Goal: Task Accomplishment & Management: Use online tool/utility

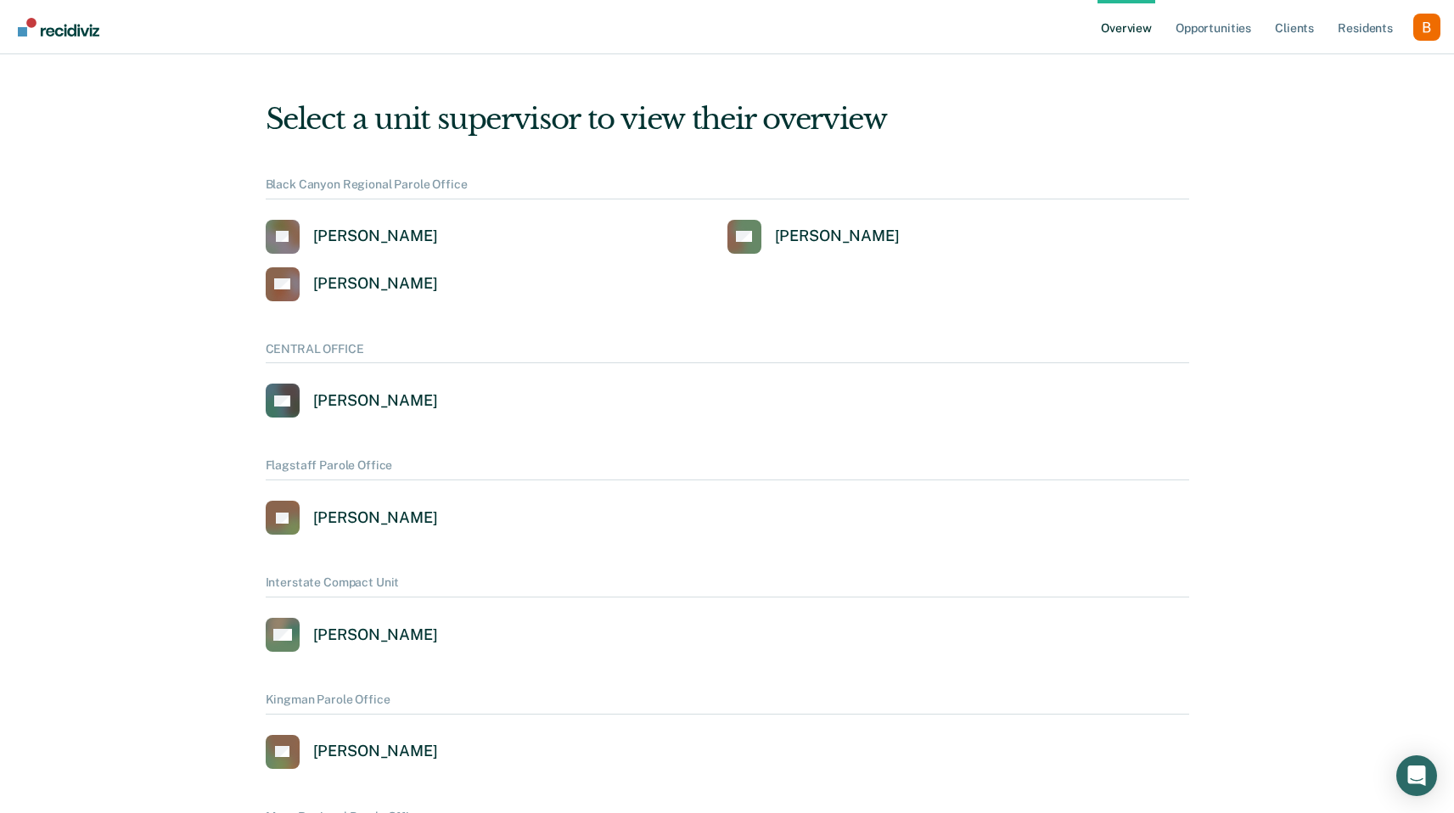
click at [1429, 25] on div "Profile dropdown button" at bounding box center [1426, 27] width 27 height 27
click at [1376, 73] on link "Profile" at bounding box center [1358, 77] width 109 height 14
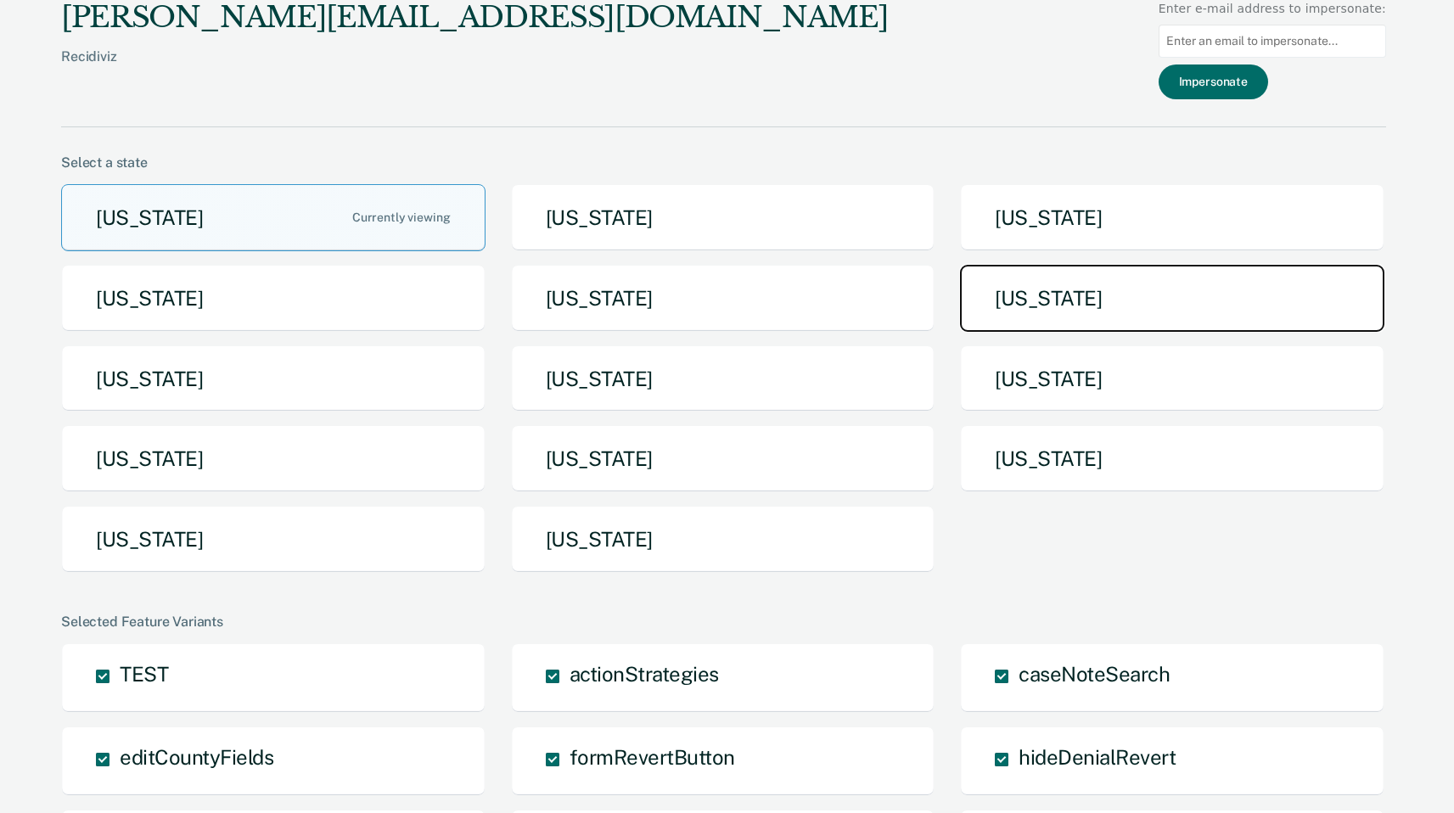
click at [1036, 323] on button "[US_STATE]" at bounding box center [1172, 298] width 424 height 67
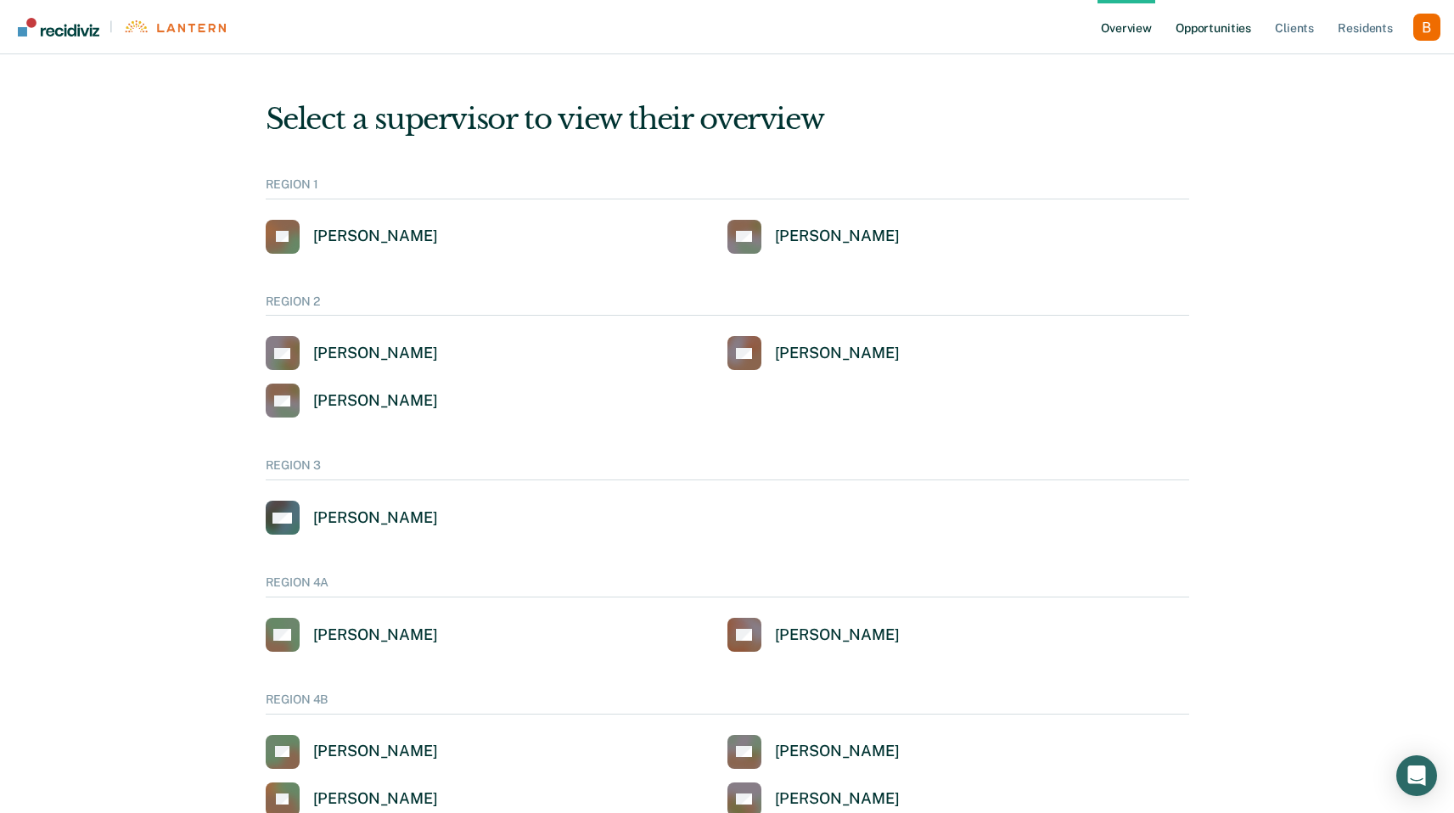
click at [1235, 21] on link "Opportunities" at bounding box center [1213, 27] width 82 height 54
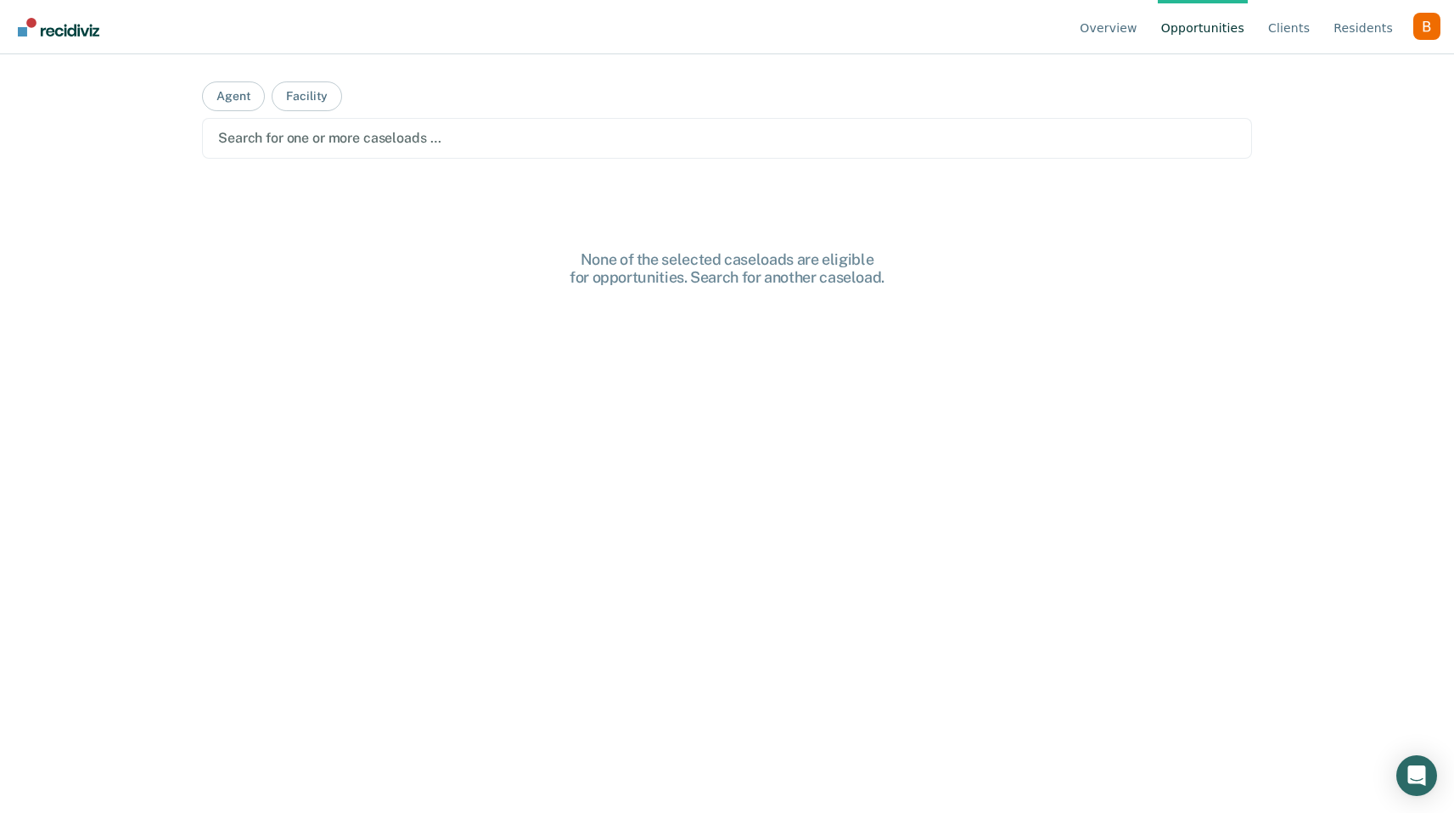
click at [463, 148] on div at bounding box center [727, 138] width 1018 height 20
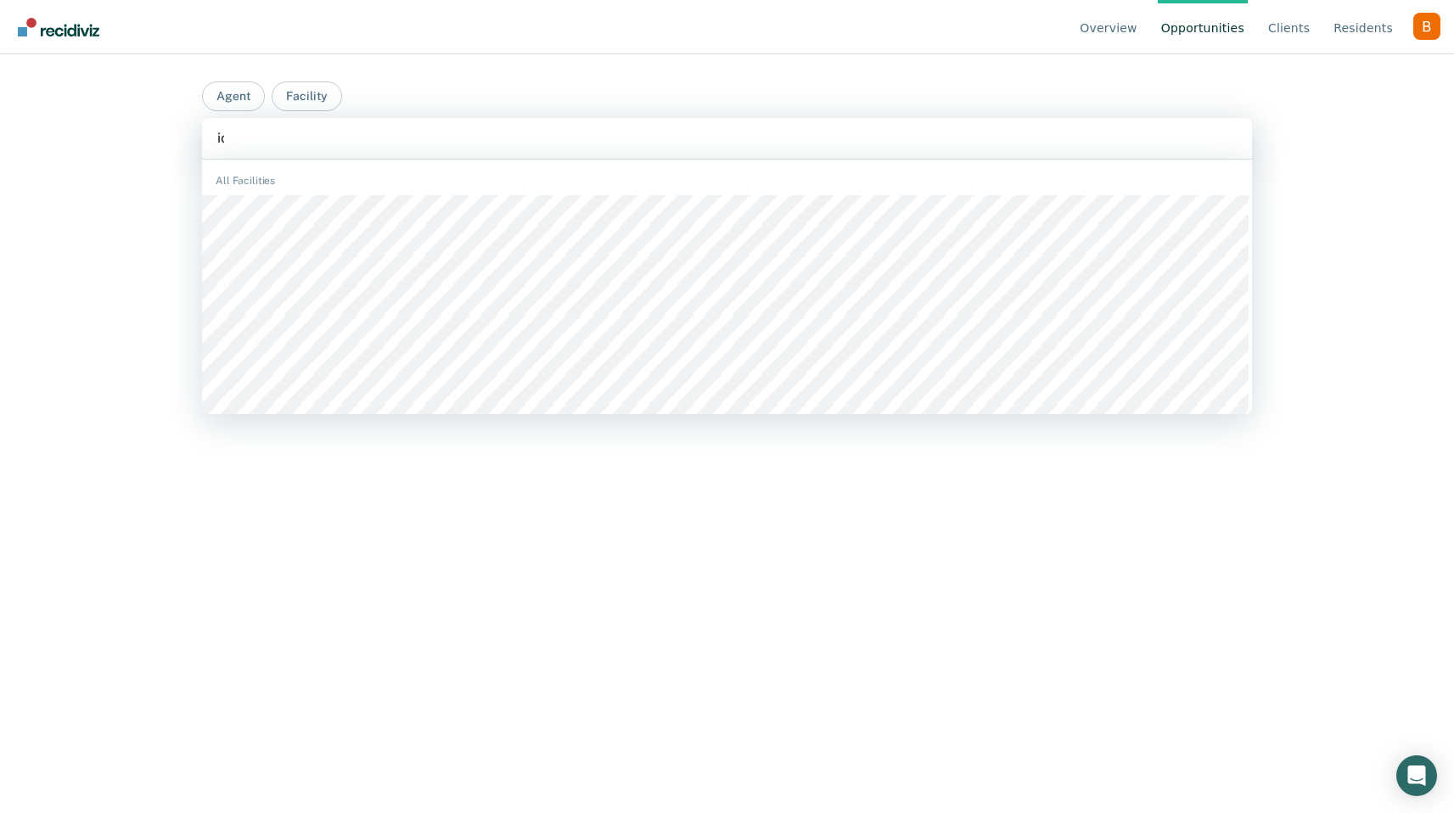
type input "ion"
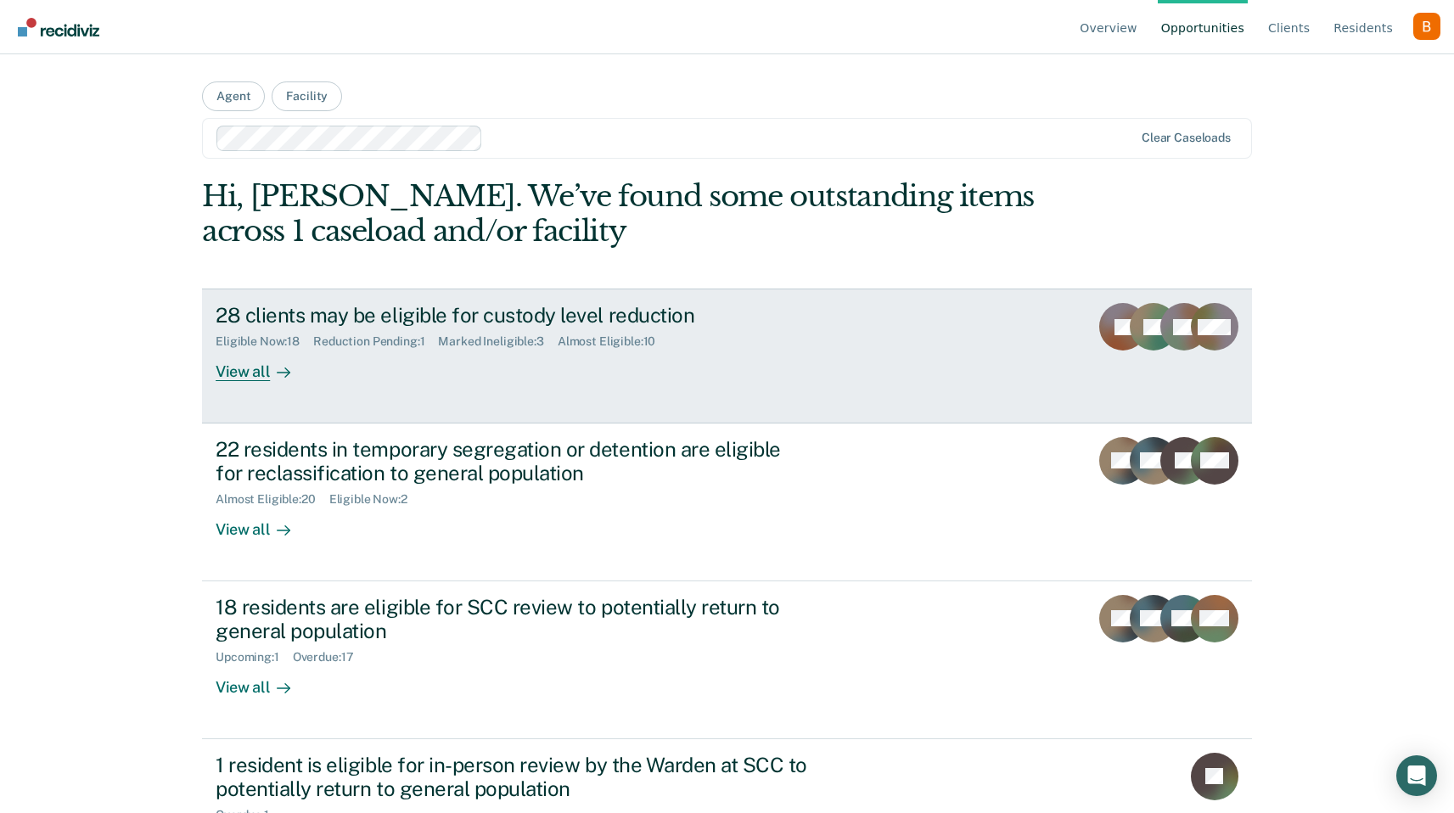
click at [319, 302] on link "28 clients may be eligible for custody level reduction Eligible Now : 18 Reduct…" at bounding box center [727, 356] width 1050 height 134
